Goal: Check status: Check status

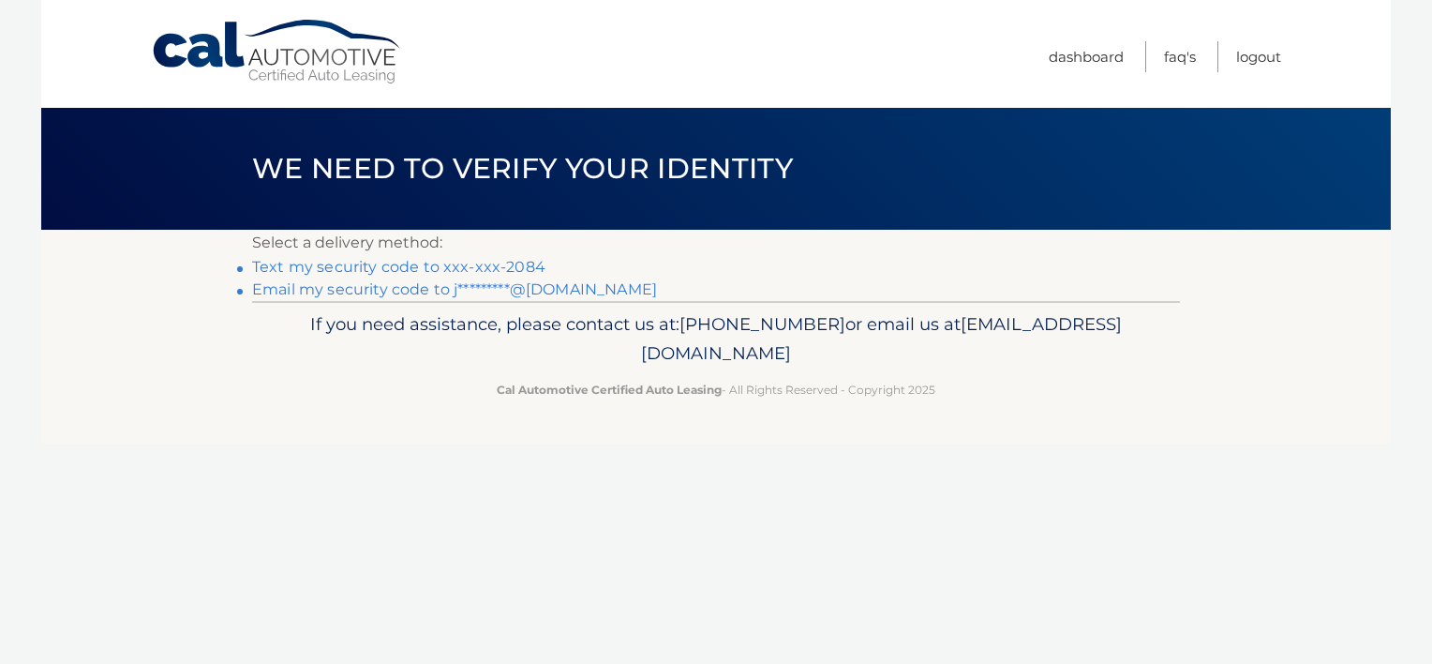
click at [507, 268] on link "Text my security code to xxx-xxx-2084" at bounding box center [398, 267] width 293 height 18
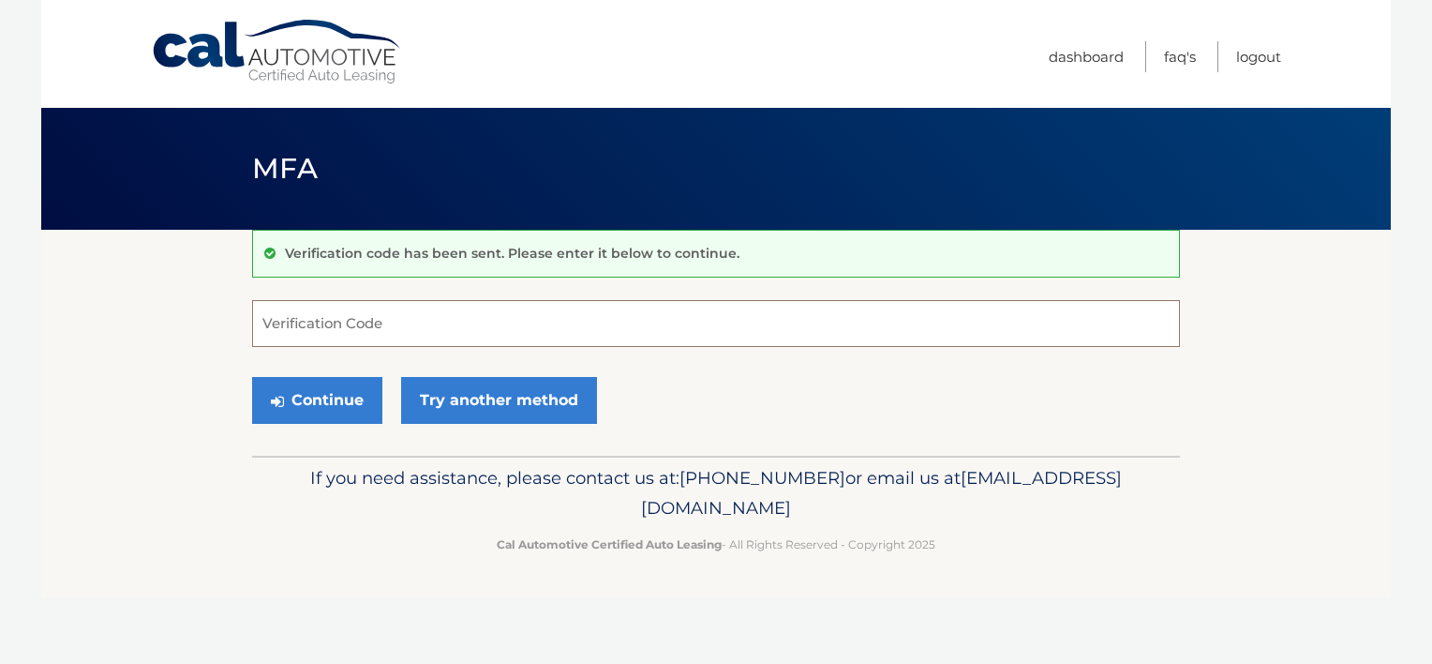
click at [273, 319] on input "Verification Code" at bounding box center [716, 323] width 928 height 47
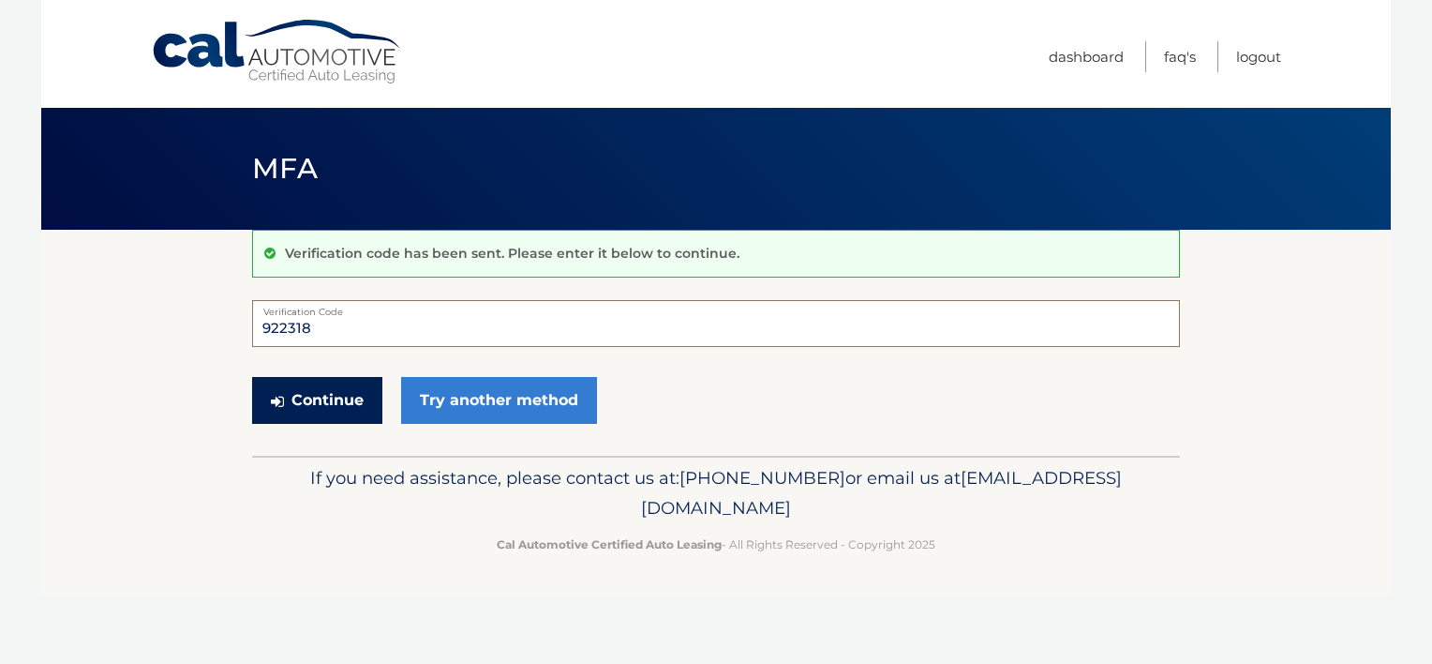
type input "922318"
click at [305, 398] on button "Continue" at bounding box center [317, 400] width 130 height 47
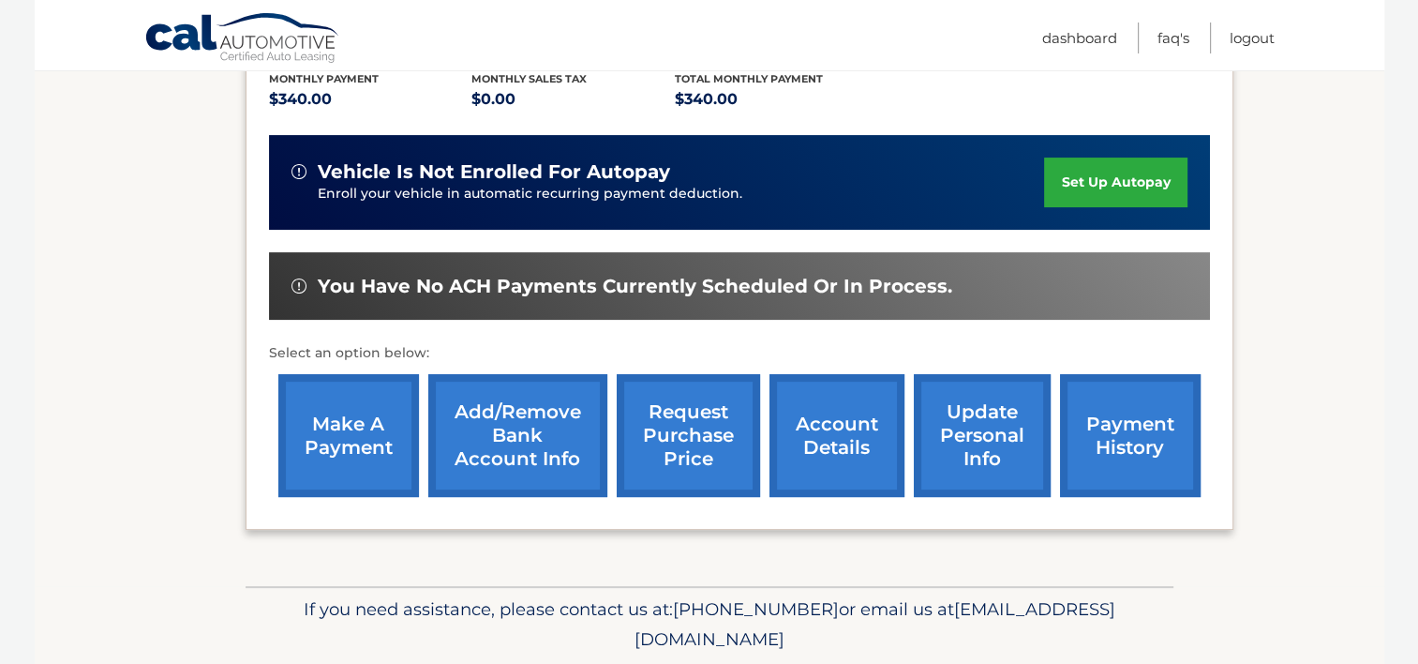
scroll to position [376, 0]
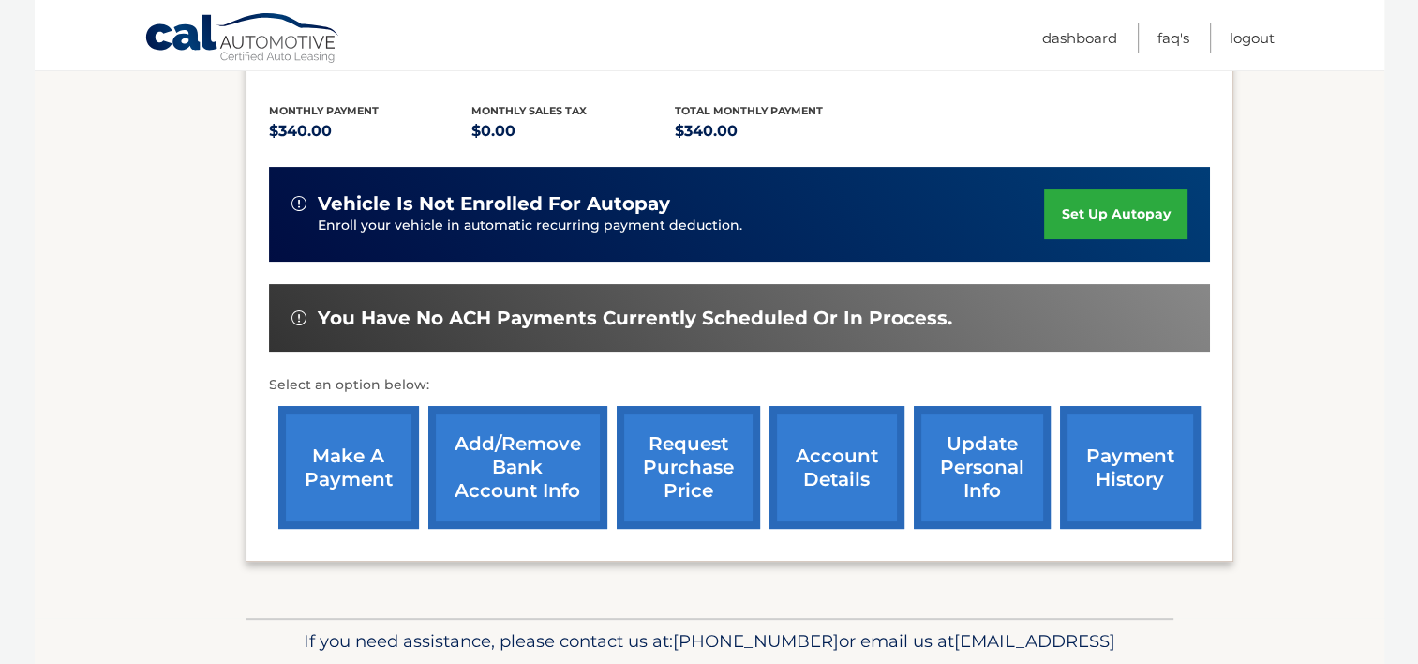
click at [1121, 471] on link "payment history" at bounding box center [1130, 467] width 141 height 123
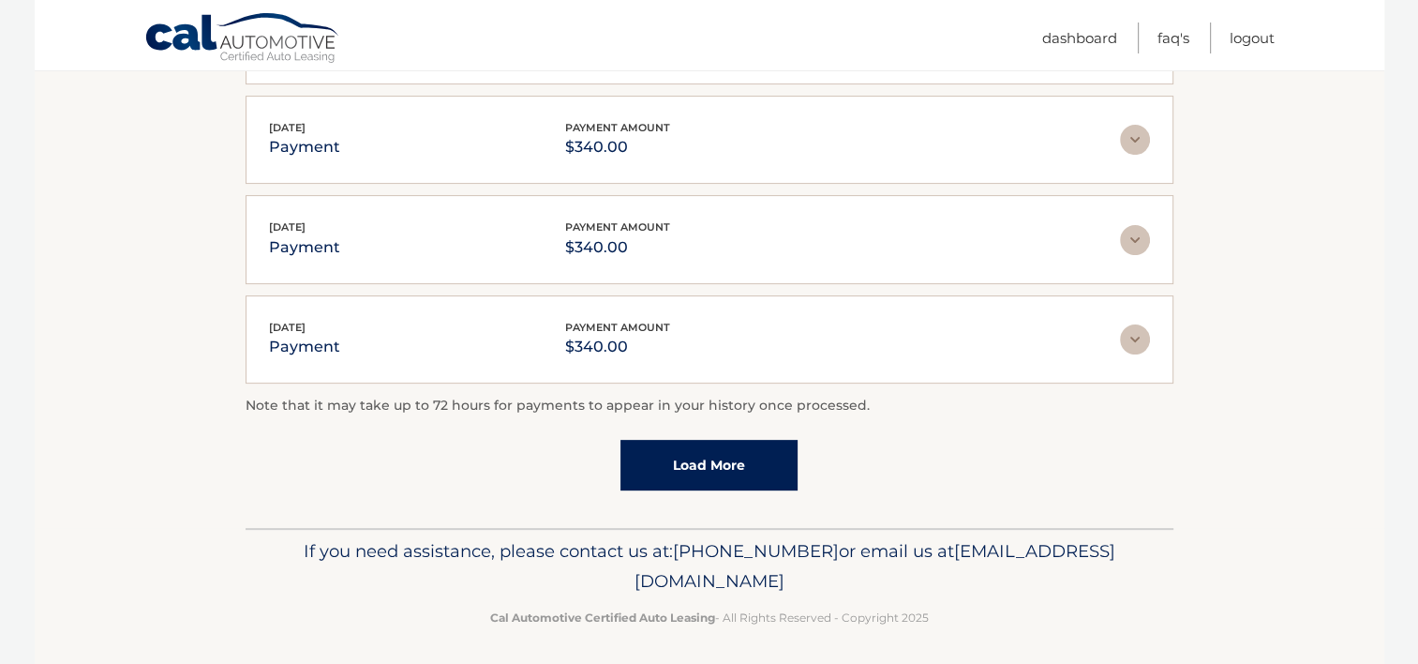
scroll to position [562, 0]
click at [686, 460] on link "Load More" at bounding box center [709, 464] width 177 height 51
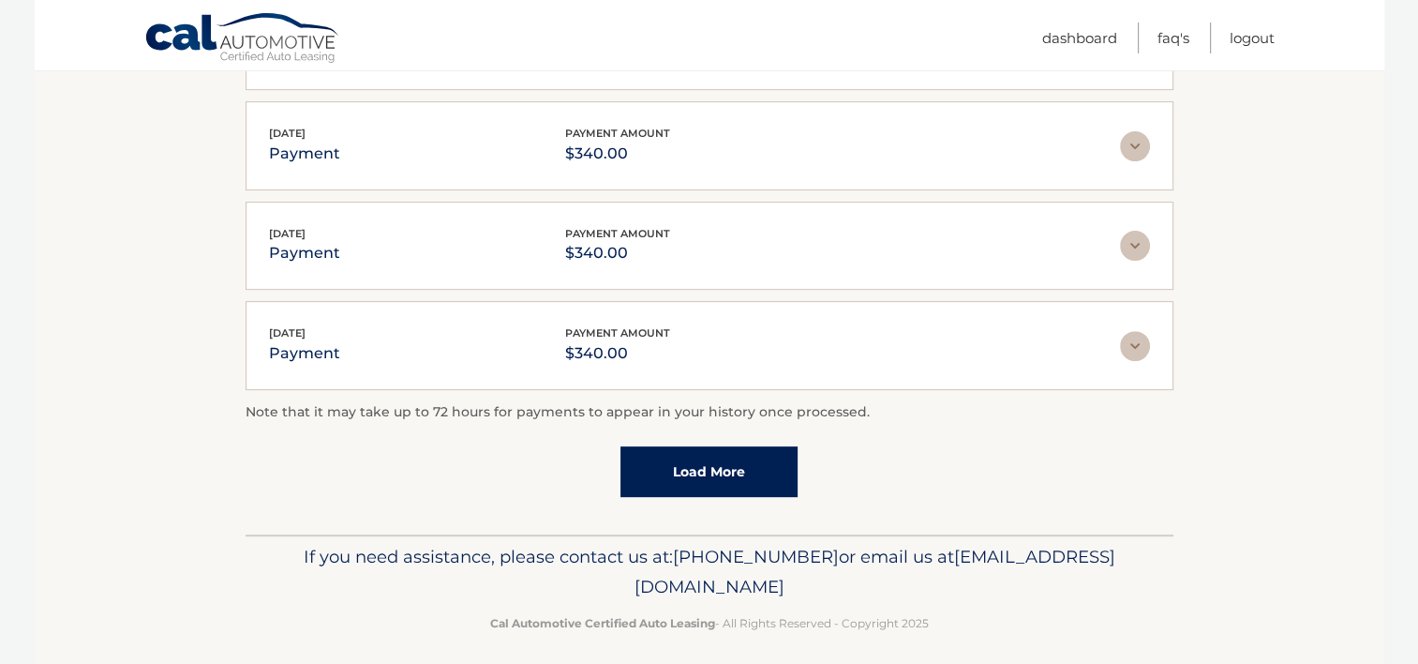
scroll to position [662, 0]
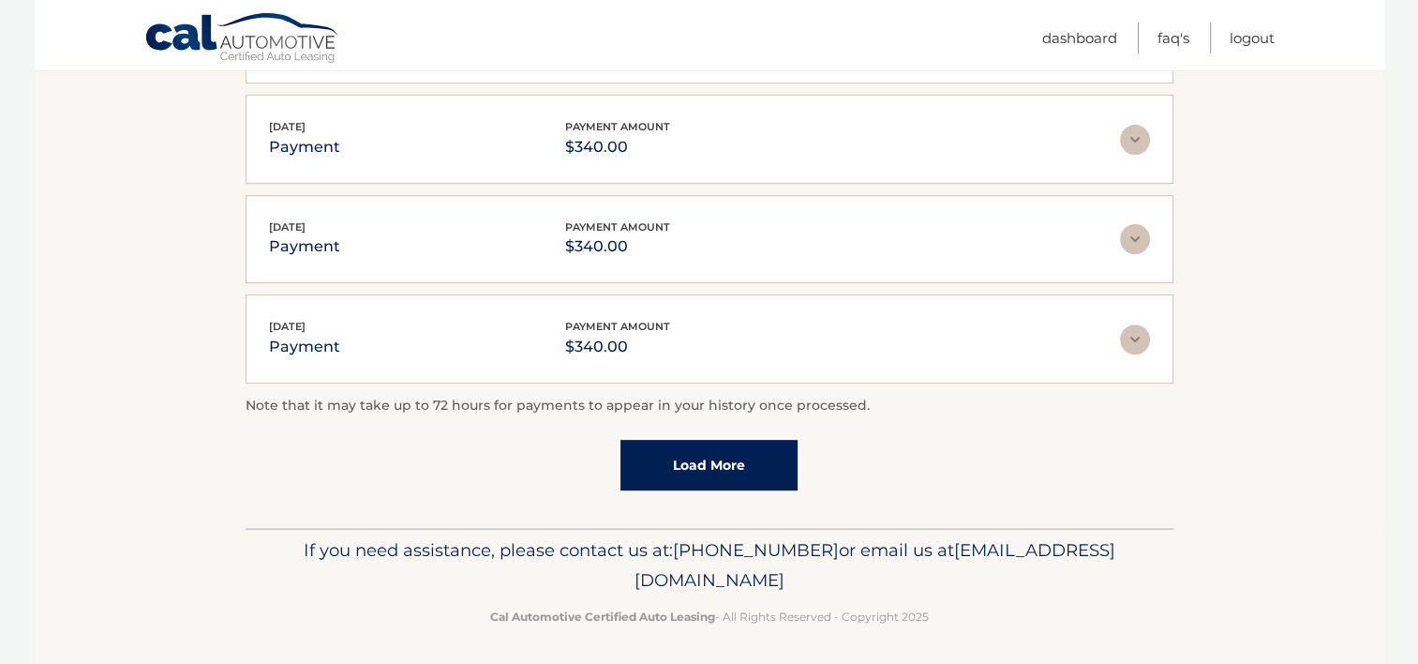
click at [686, 457] on link "Load More" at bounding box center [709, 465] width 177 height 51
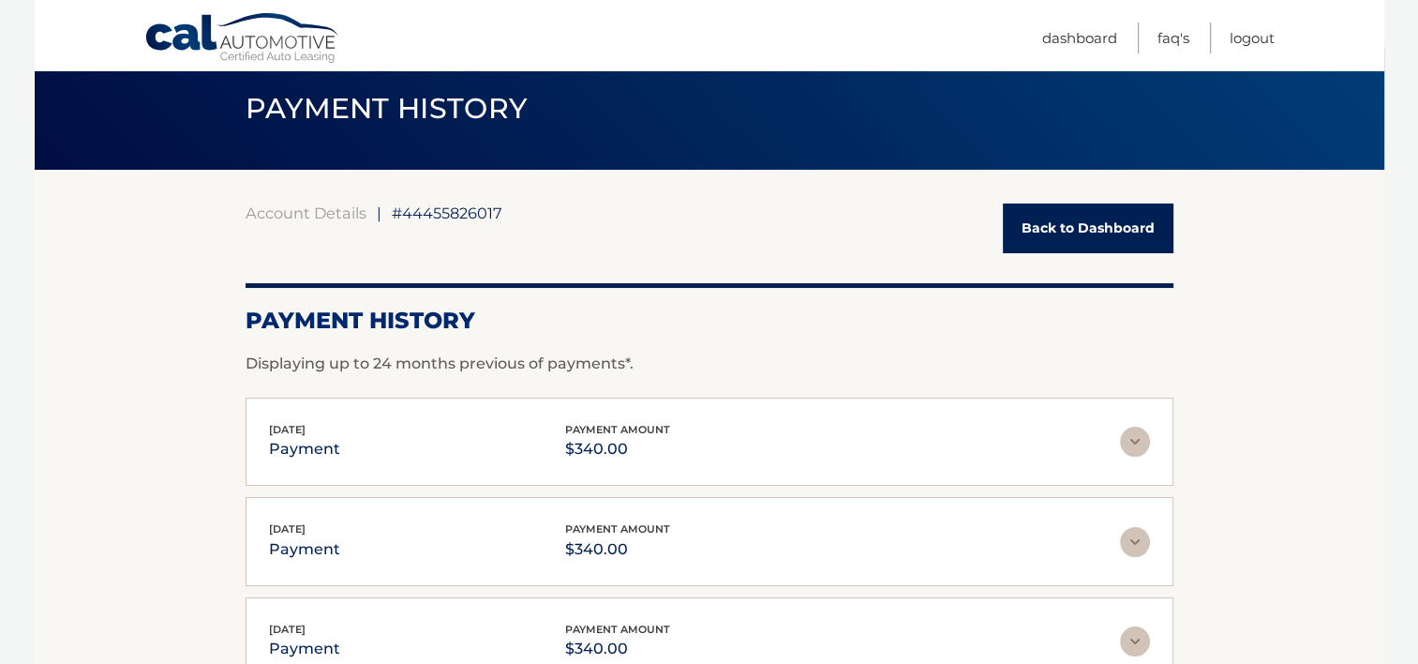
scroll to position [60, 0]
